Goal: Task Accomplishment & Management: Complete application form

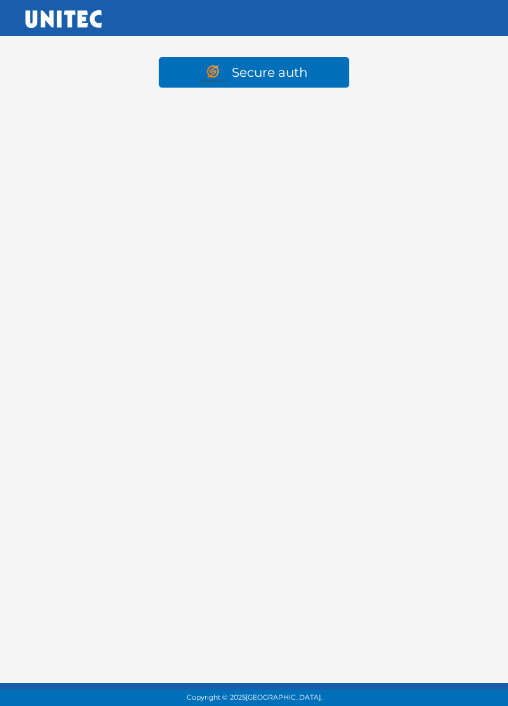
click at [267, 74] on link "Secure auth" at bounding box center [254, 72] width 190 height 30
click at [193, 69] on link "Secure auth" at bounding box center [254, 72] width 190 height 30
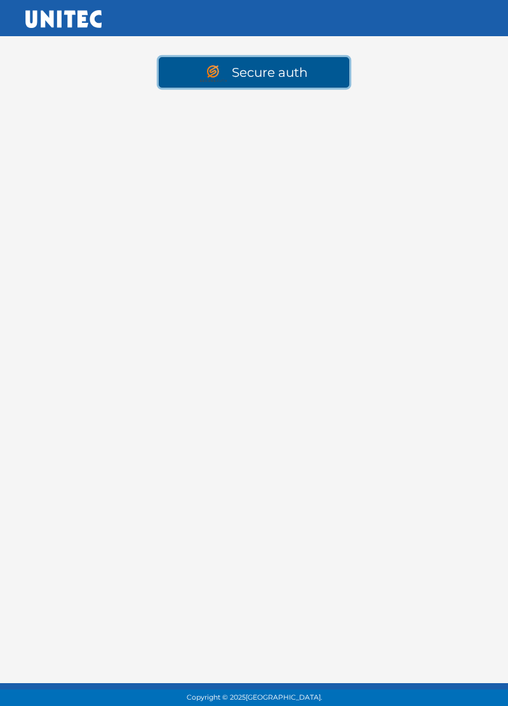
click at [279, 69] on link "Secure auth" at bounding box center [254, 72] width 190 height 30
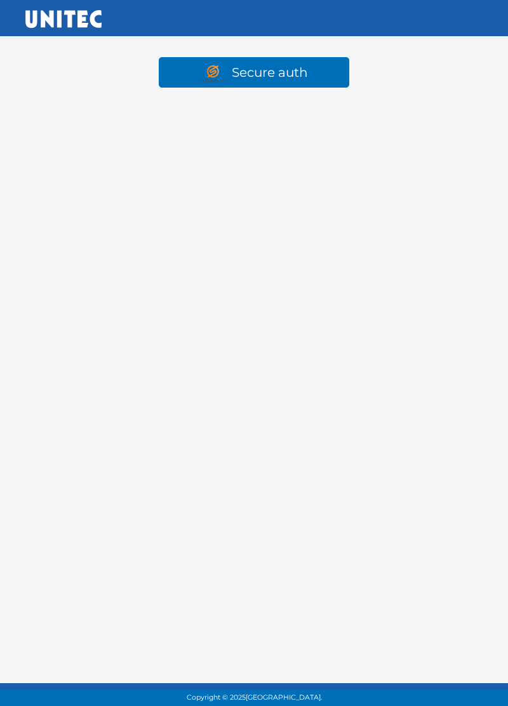
click at [262, 122] on html "Secure auth Copyright © 2025 [GEOGRAPHIC_DATA]." at bounding box center [254, 61] width 508 height 122
